Goal: Find specific page/section: Find specific page/section

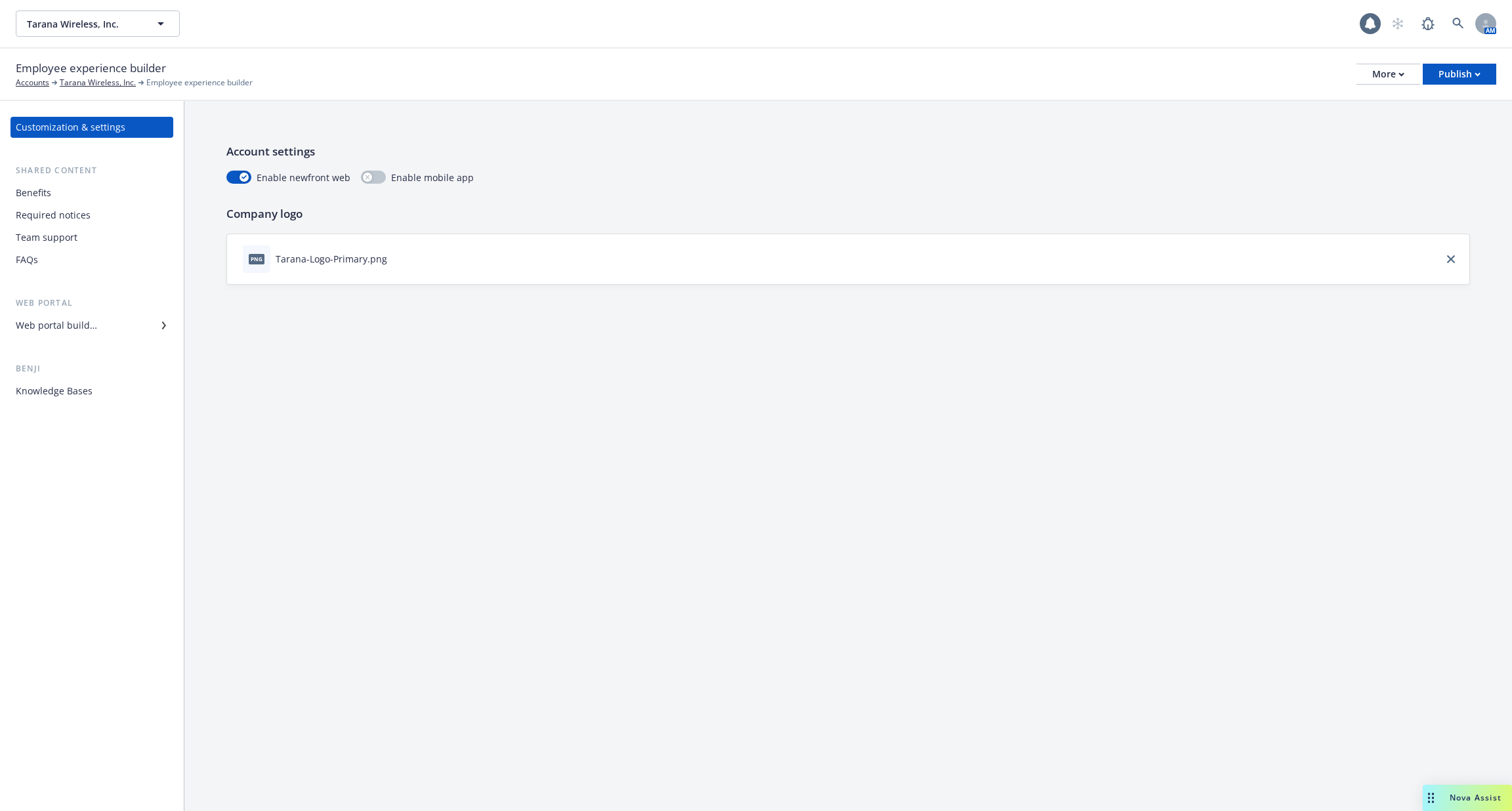
click at [94, 206] on div "Required notices" at bounding box center [91, 215] width 152 height 21
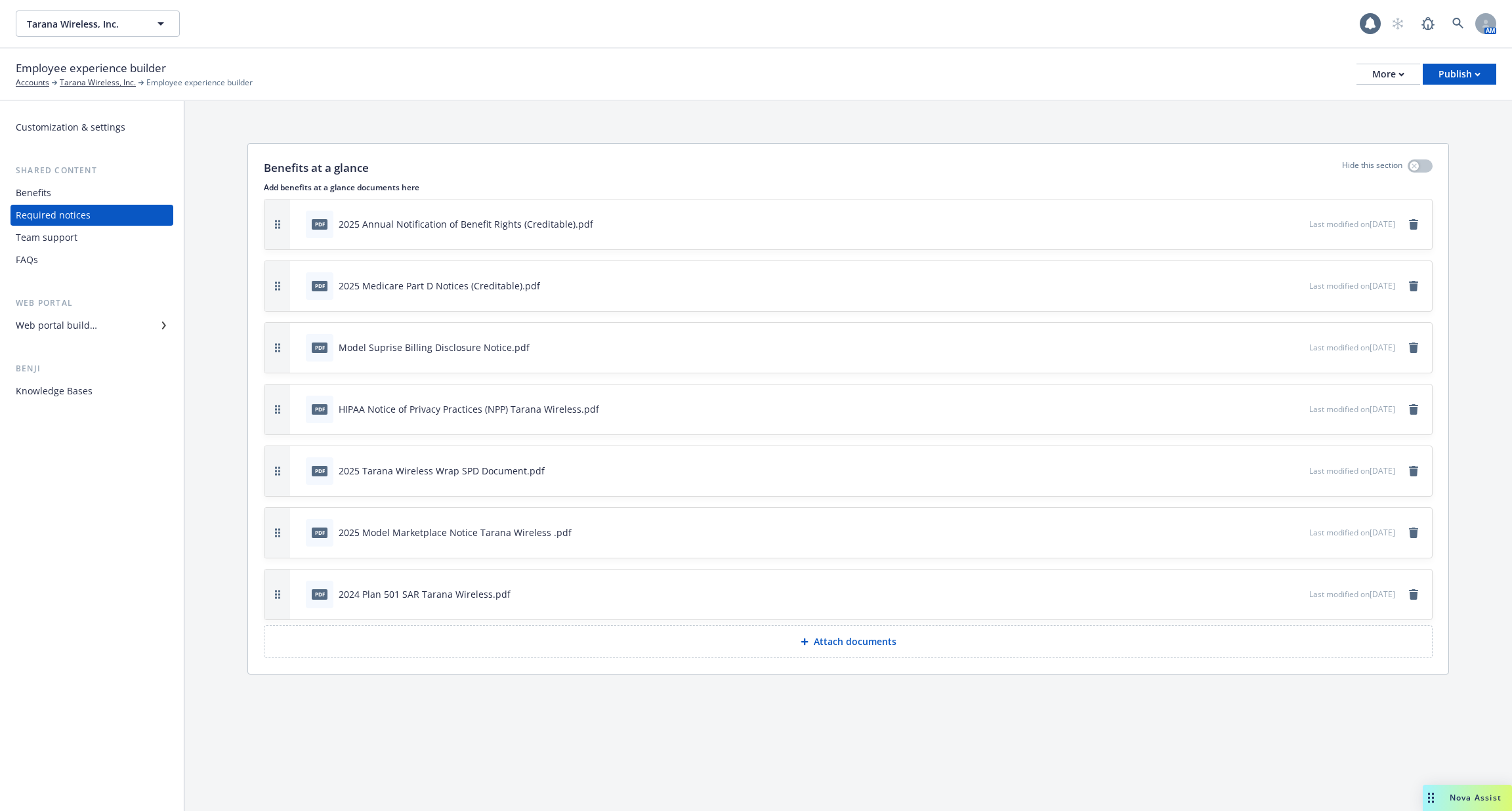
click at [89, 312] on div "Web portal Web portal builder" at bounding box center [91, 316] width 163 height 40
click at [88, 326] on div "Web portal builder" at bounding box center [56, 325] width 81 height 21
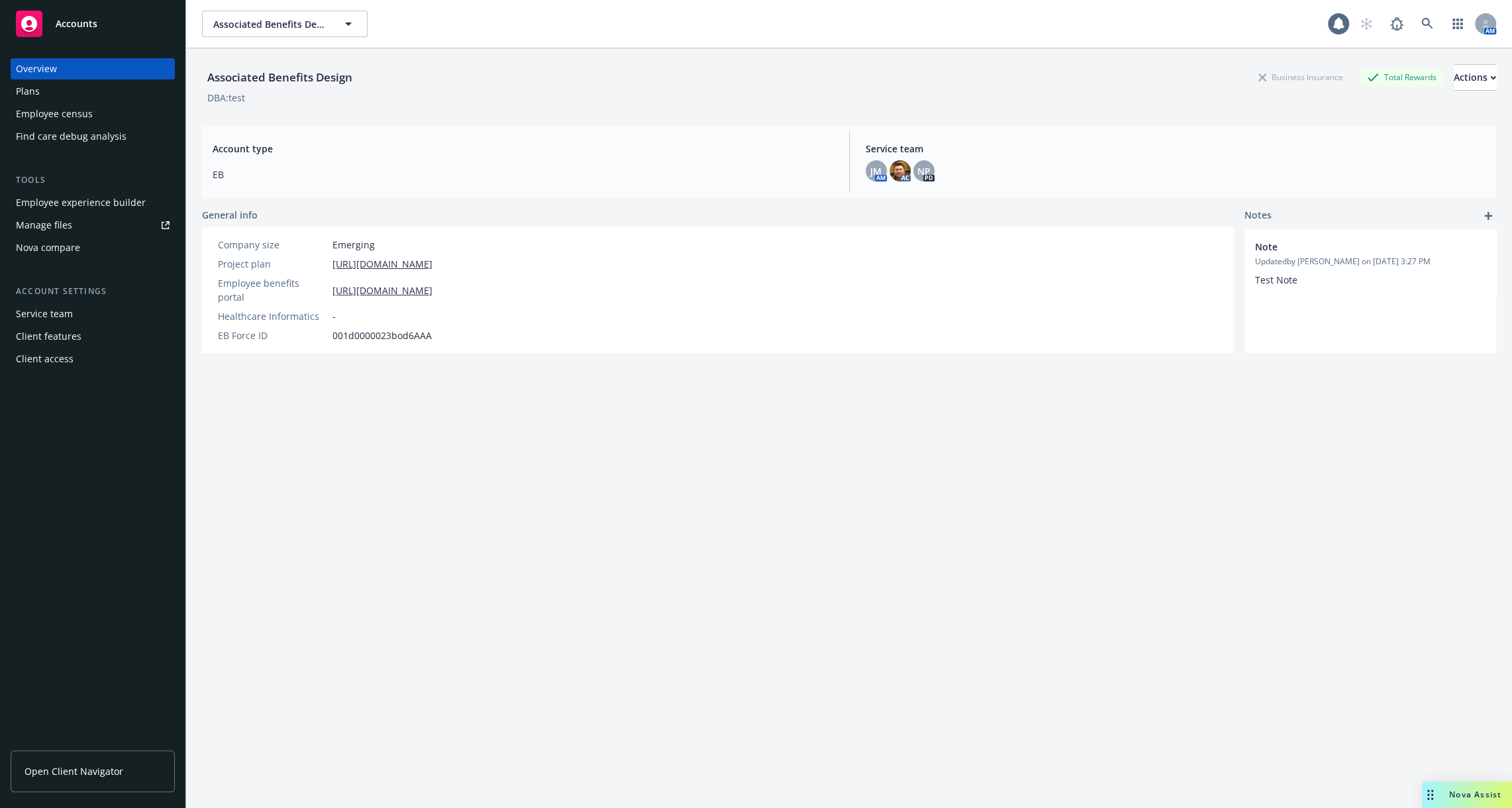
click at [135, 204] on div "Employee experience builder" at bounding box center [81, 202] width 130 height 21
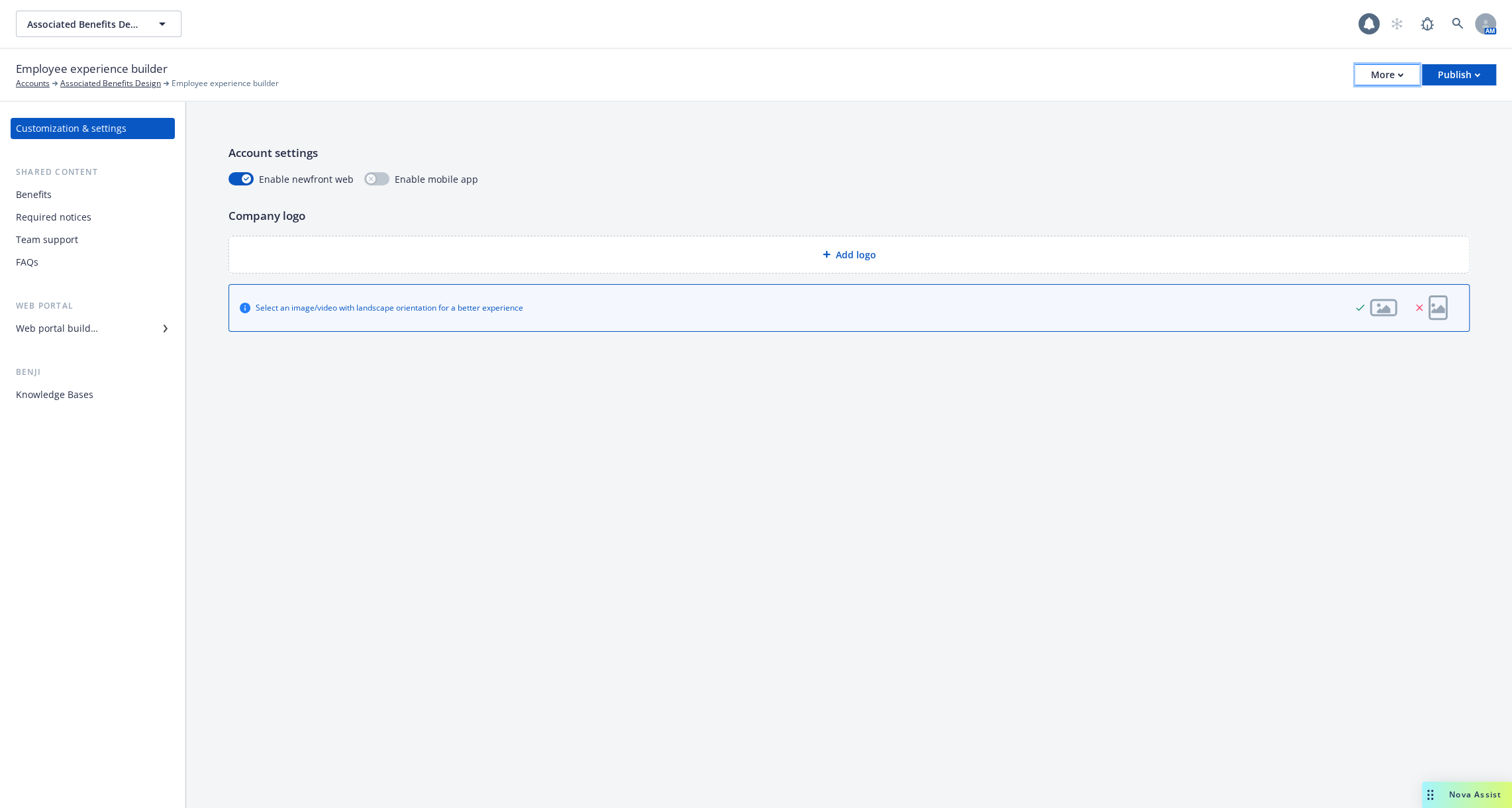
click at [1359, 67] on button "More" at bounding box center [1386, 74] width 64 height 21
click at [964, 171] on div "Account settings Enable newfront web Enable mobile app" at bounding box center [850, 165] width 1241 height 42
click at [1460, 72] on div "Publish" at bounding box center [1459, 74] width 43 height 20
click at [1136, 155] on p "Account settings" at bounding box center [850, 153] width 1241 height 18
click at [1460, 21] on icon at bounding box center [1457, 23] width 12 height 12
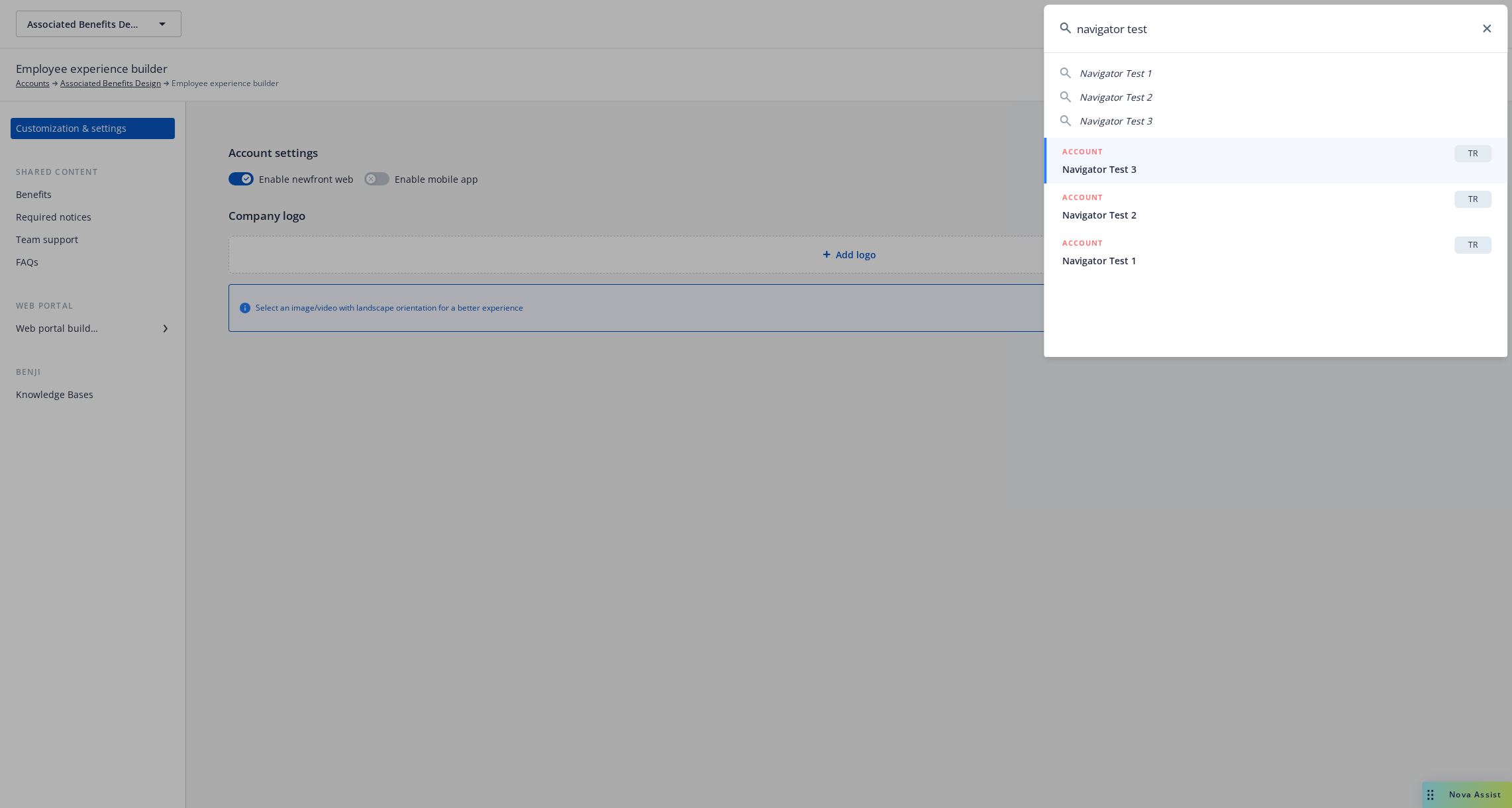
type input "navigator test"
click at [1287, 167] on span "Navigator Test 3" at bounding box center [1277, 168] width 429 height 14
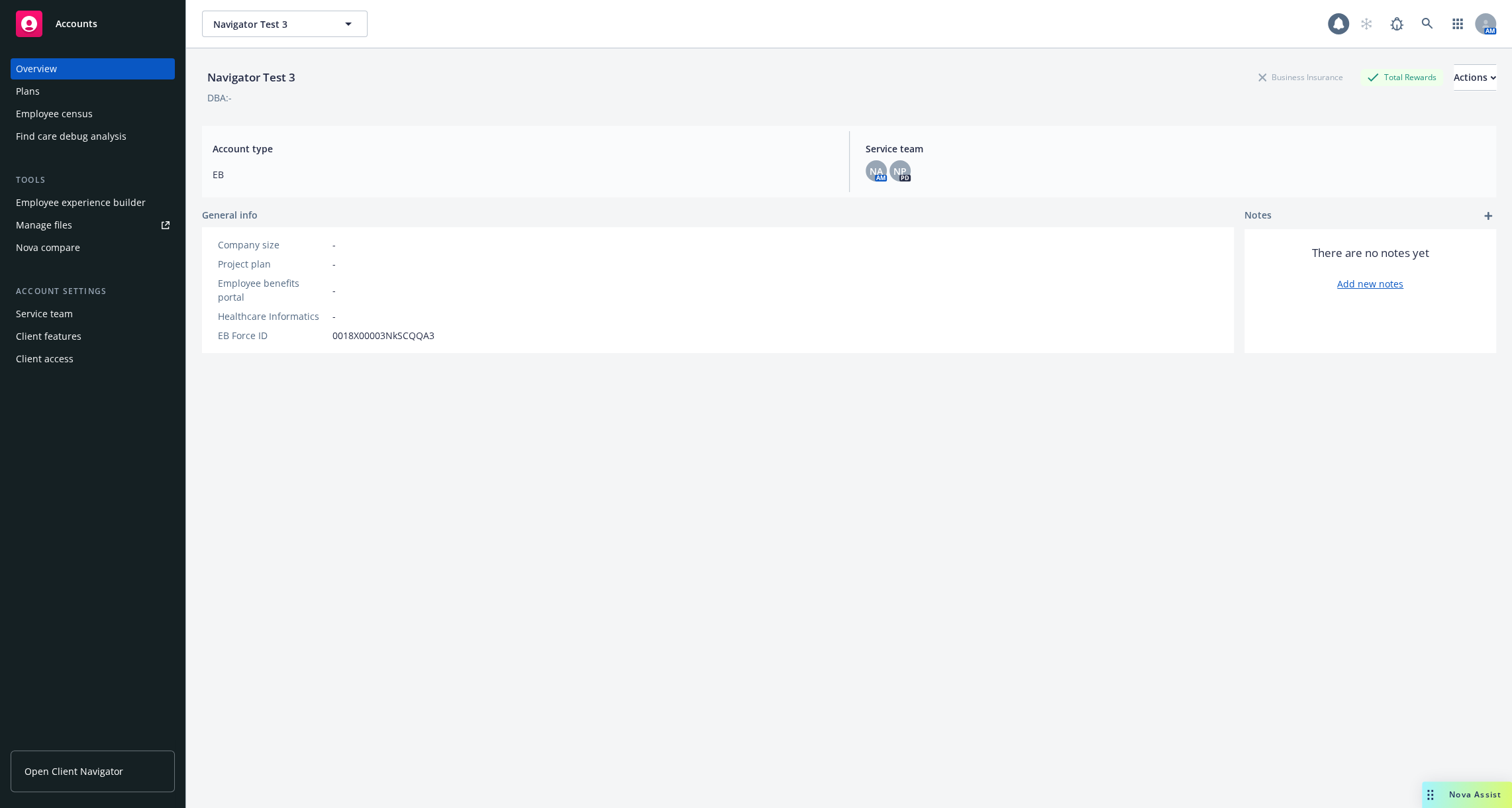
click at [100, 201] on div "Employee experience builder" at bounding box center [81, 202] width 130 height 21
